Goal: Book appointment/travel/reservation

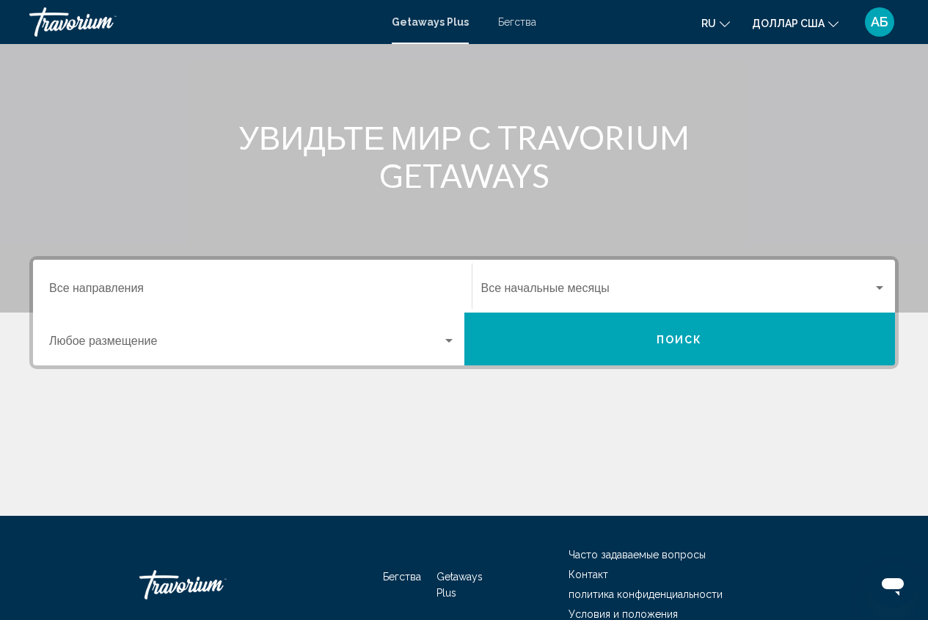
scroll to position [147, 0]
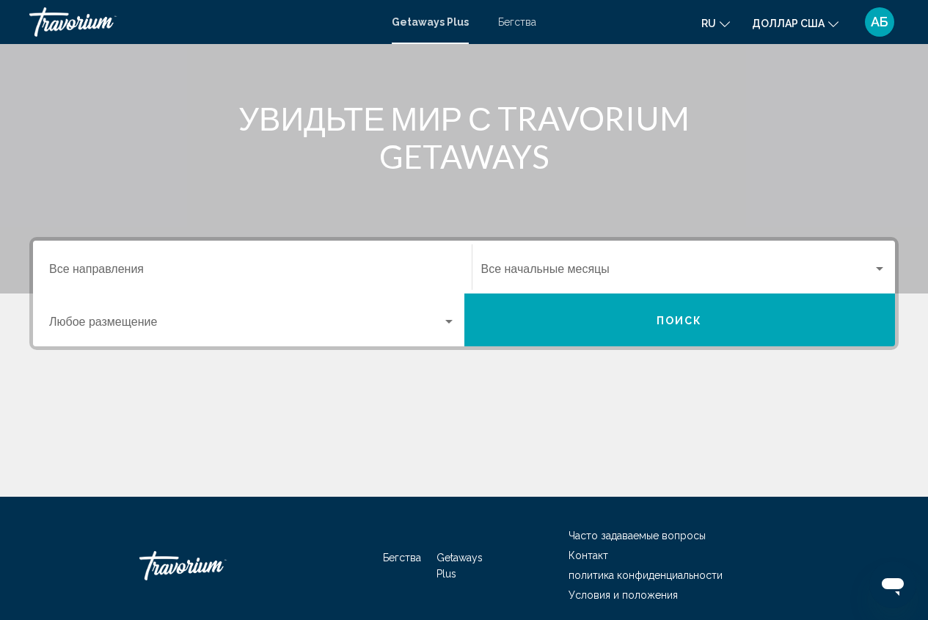
click at [879, 269] on div "Виджет поиска" at bounding box center [879, 269] width 7 height 4
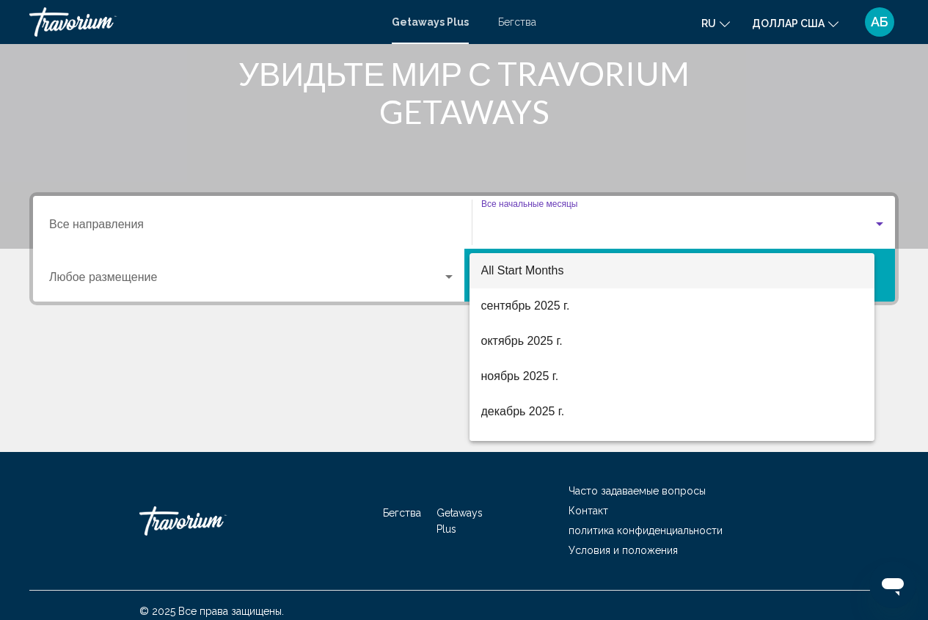
scroll to position [203, 0]
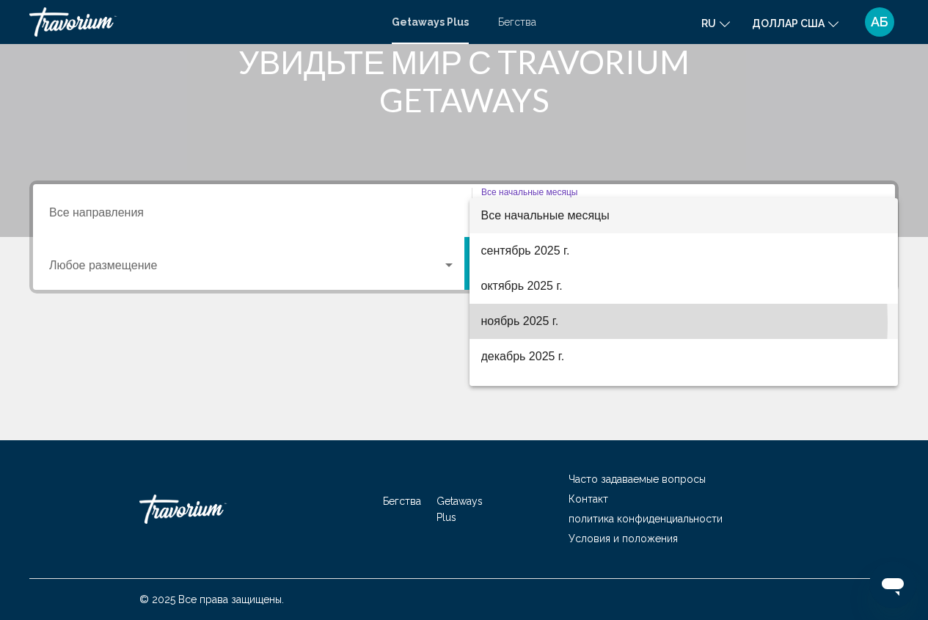
click at [523, 321] on font "ноябрь 2025 г." at bounding box center [520, 321] width 78 height 12
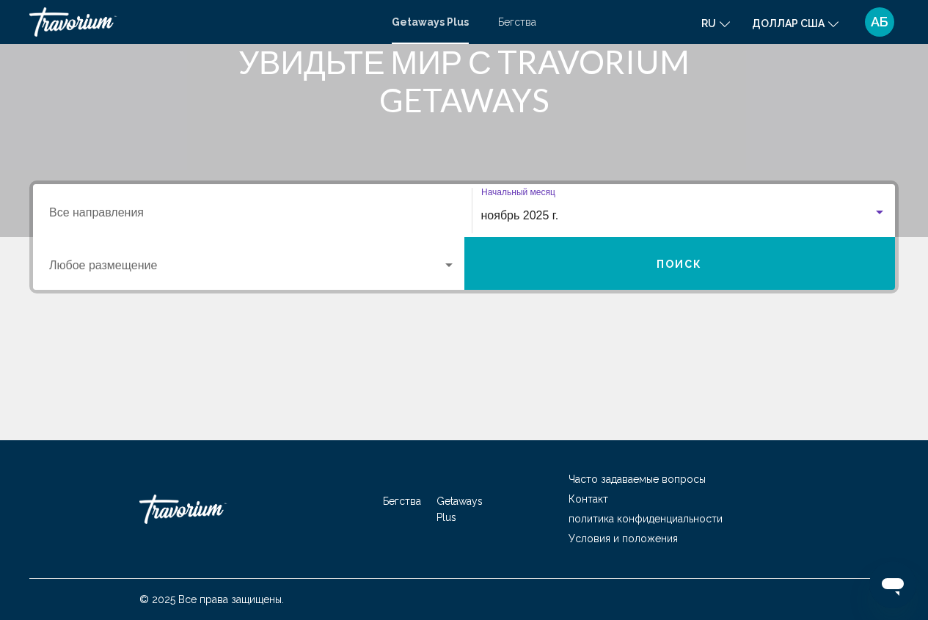
click at [716, 280] on button "Поиск" at bounding box center [681, 263] width 432 height 53
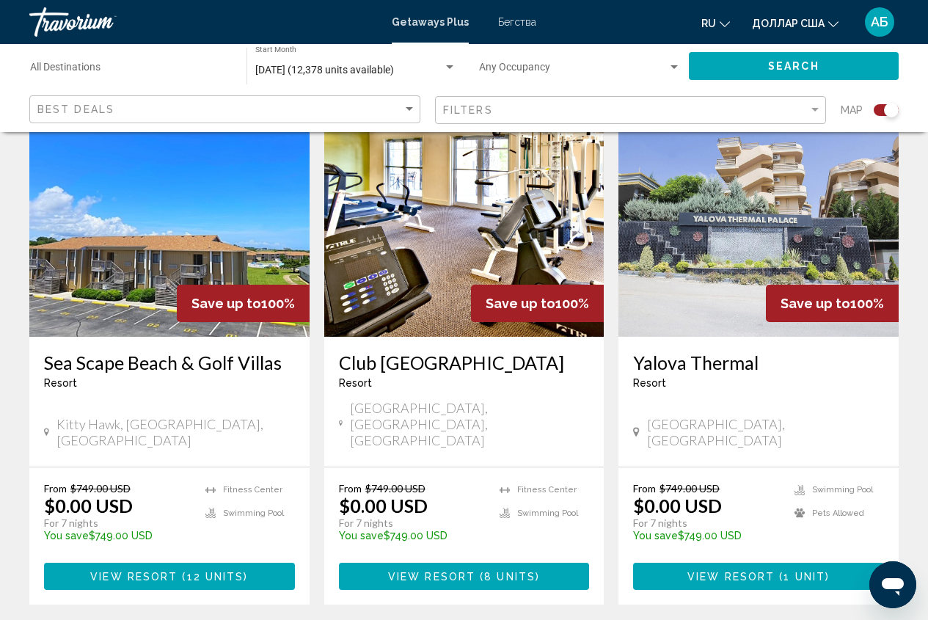
scroll to position [1908, 0]
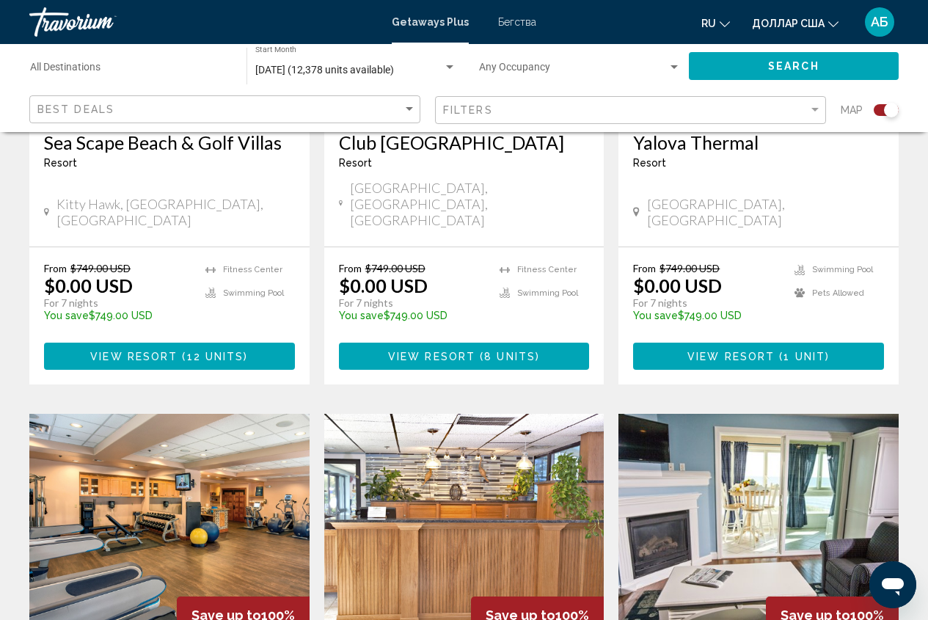
click at [730, 17] on mat-icon "Изменить язык" at bounding box center [725, 22] width 10 height 10
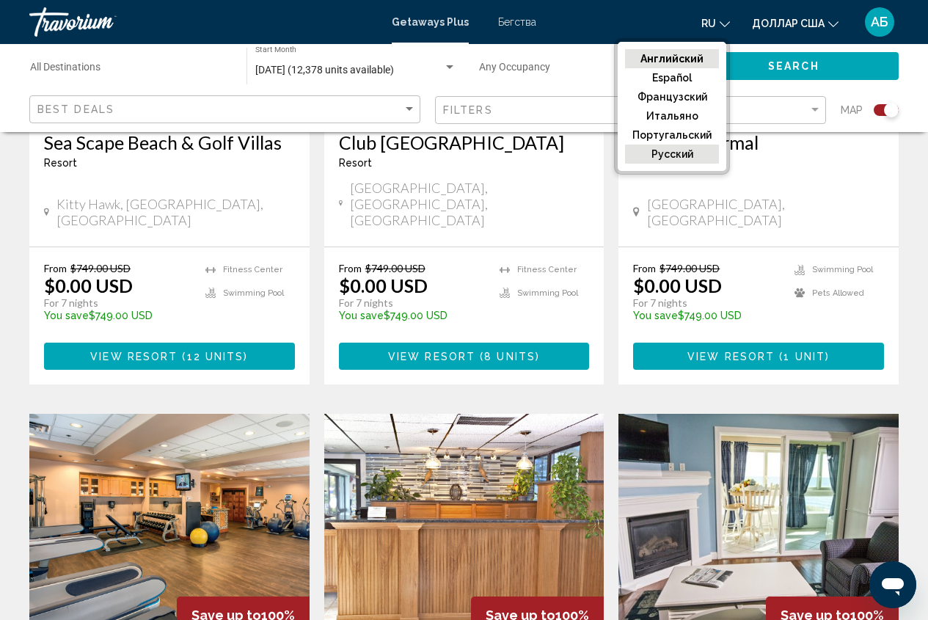
click at [683, 159] on font "русский" at bounding box center [673, 154] width 42 height 12
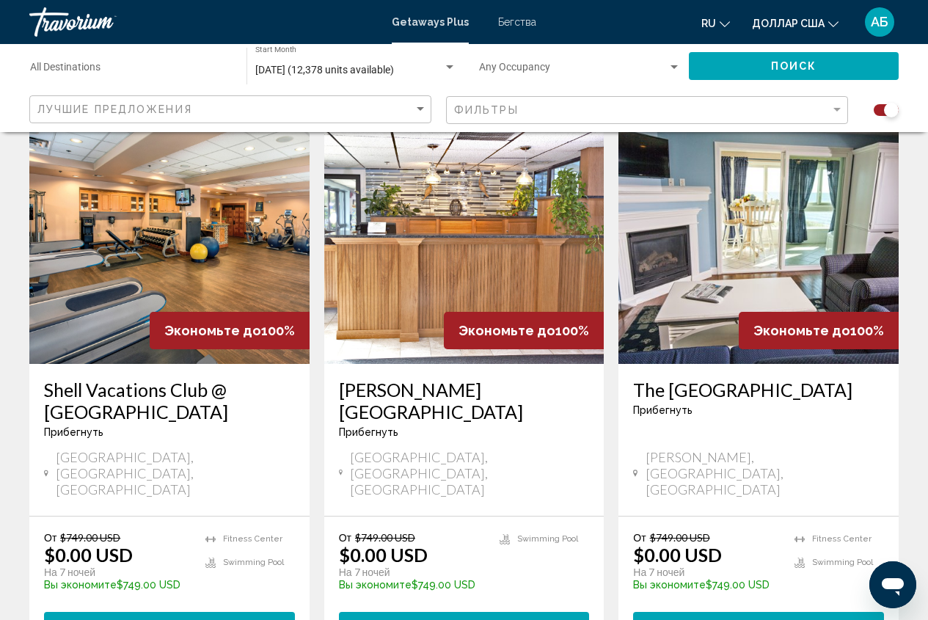
scroll to position [2202, 0]
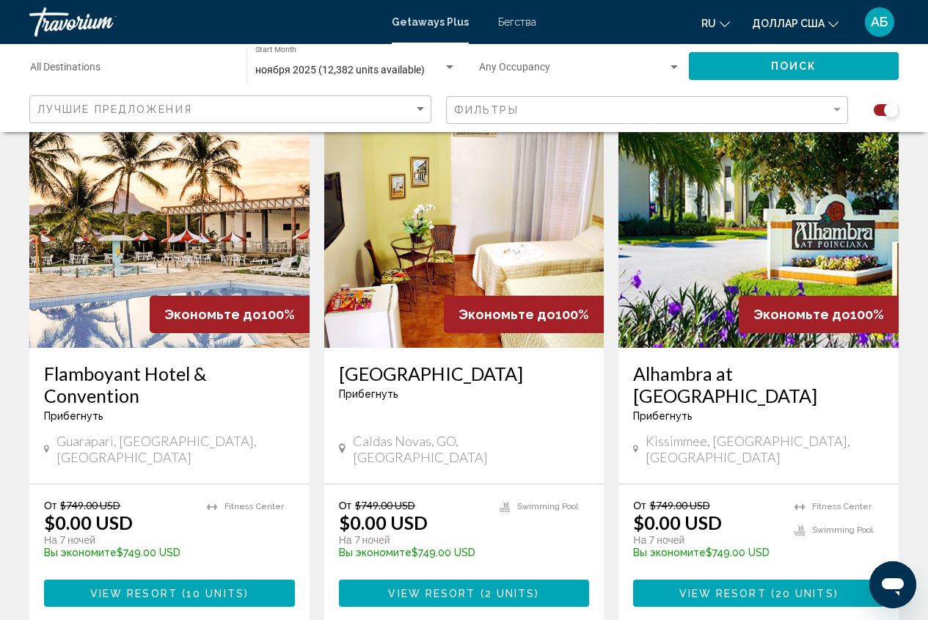
scroll to position [2304, 0]
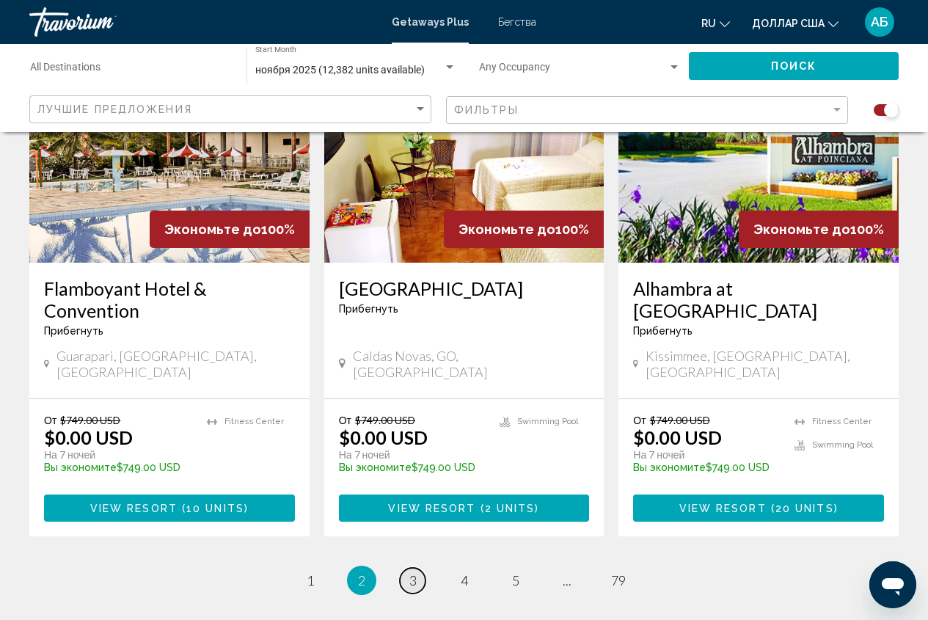
click at [405, 568] on link "page 3" at bounding box center [413, 581] width 26 height 26
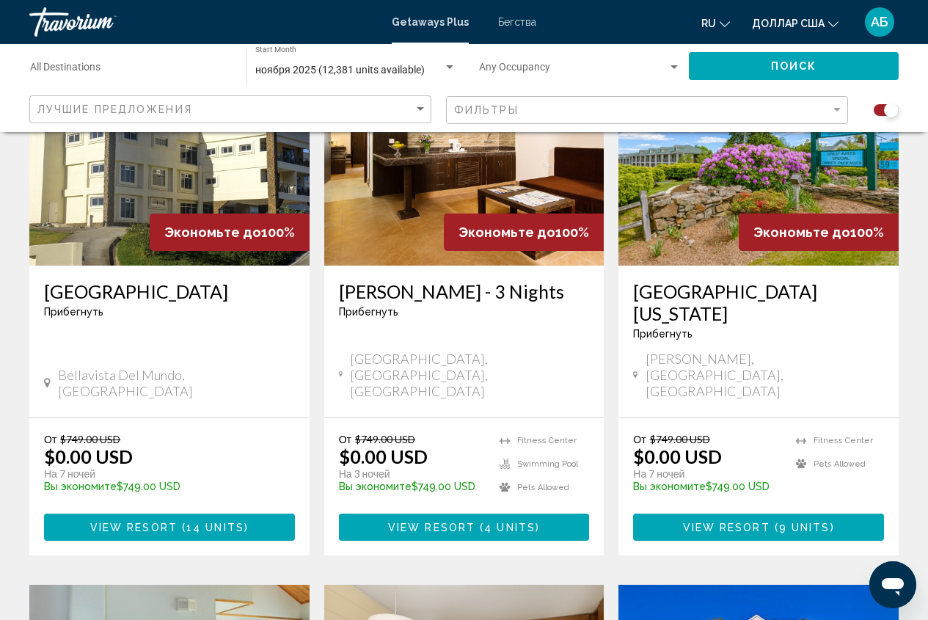
scroll to position [616, 0]
